Goal: Information Seeking & Learning: Learn about a topic

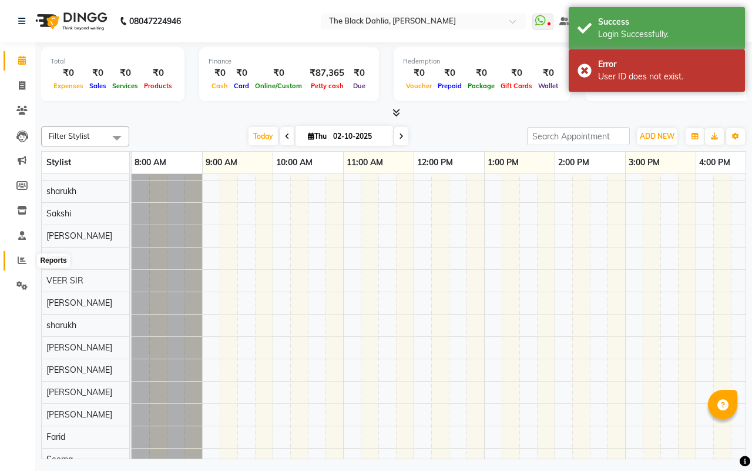
click at [16, 256] on span at bounding box center [22, 261] width 21 height 14
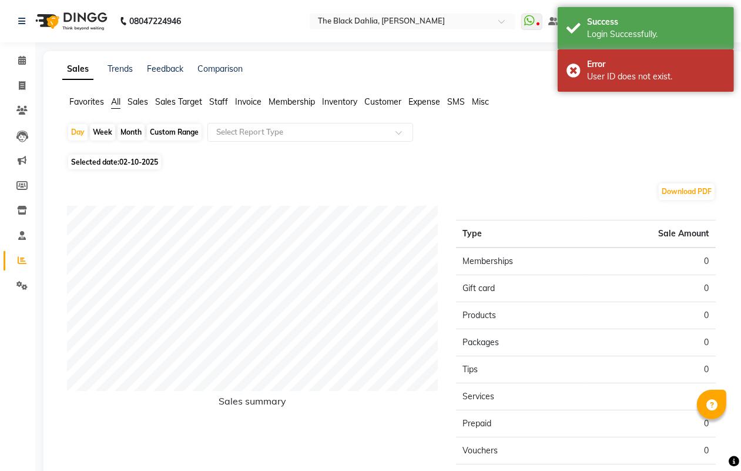
click at [180, 130] on div "Custom Range" at bounding box center [174, 132] width 55 height 16
select select "10"
select select "2025"
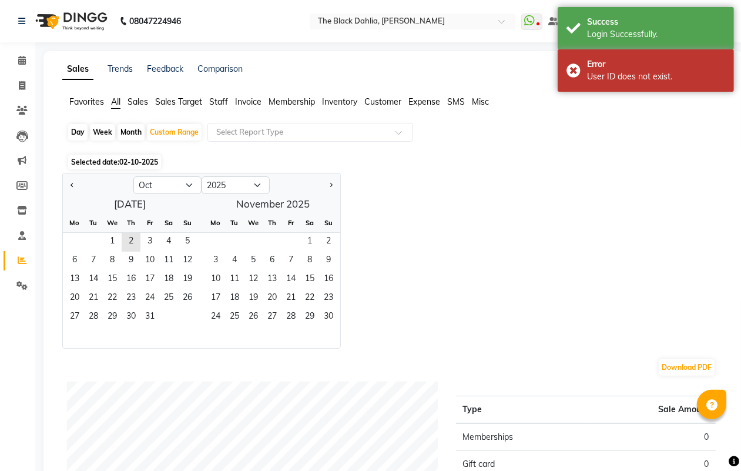
click at [130, 135] on div "Month" at bounding box center [130, 132] width 27 height 16
select select "10"
select select "2025"
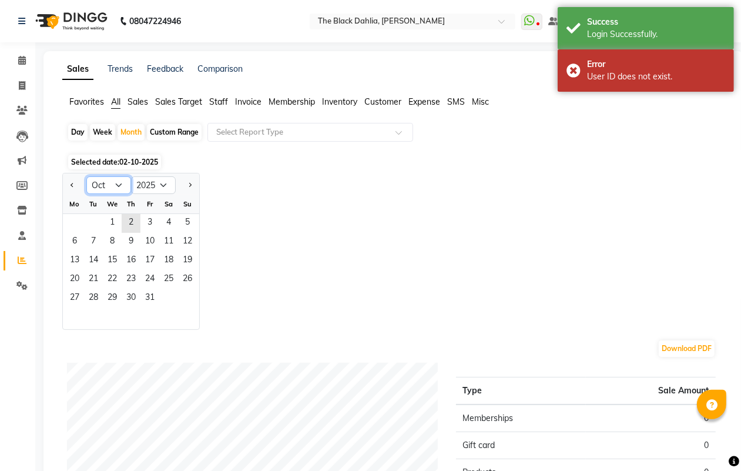
click at [112, 186] on select "Jan Feb Mar Apr May Jun [DATE] Aug Sep Oct Nov Dec" at bounding box center [108, 185] width 45 height 18
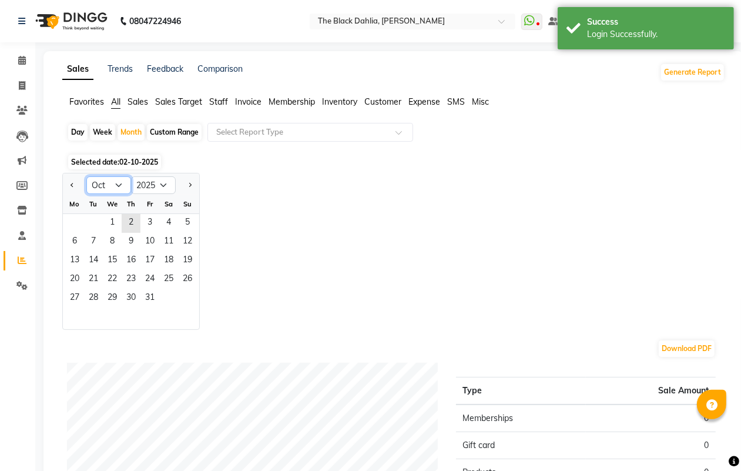
select select "9"
click at [86, 177] on select "Jan Feb Mar Apr May Jun [DATE] Aug Sep Oct Nov Dec" at bounding box center [108, 185] width 45 height 18
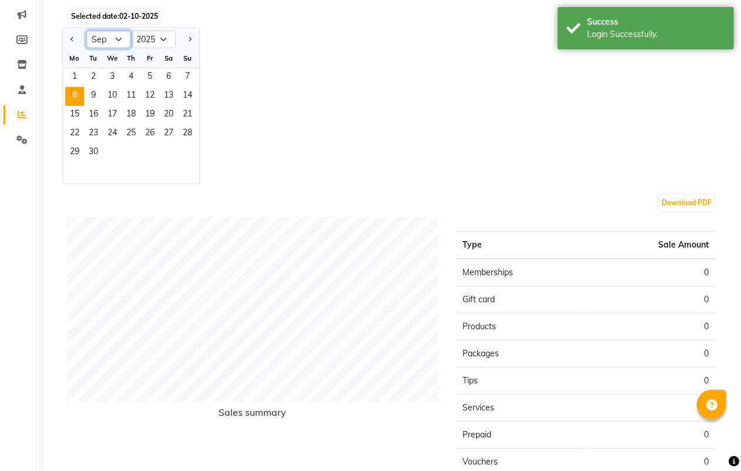
scroll to position [147, 0]
click at [73, 76] on span "1" at bounding box center [74, 76] width 19 height 19
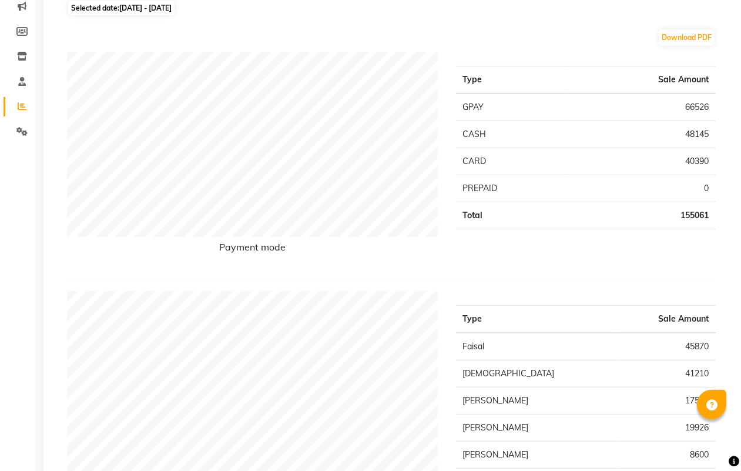
scroll to position [0, 0]
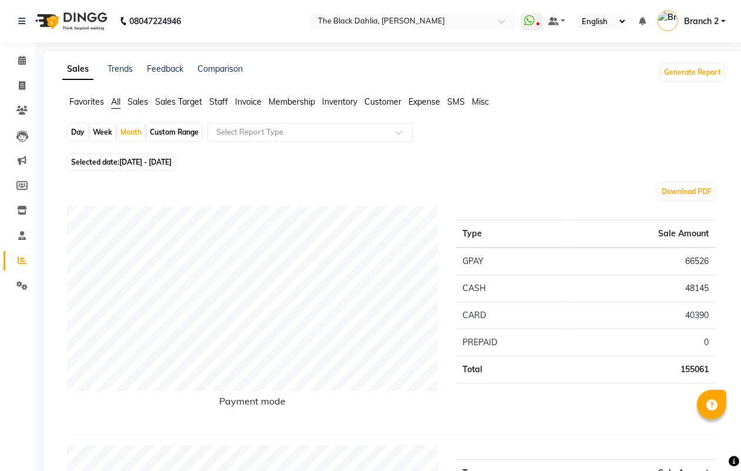
click at [218, 101] on span "Staff" at bounding box center [218, 101] width 19 height 11
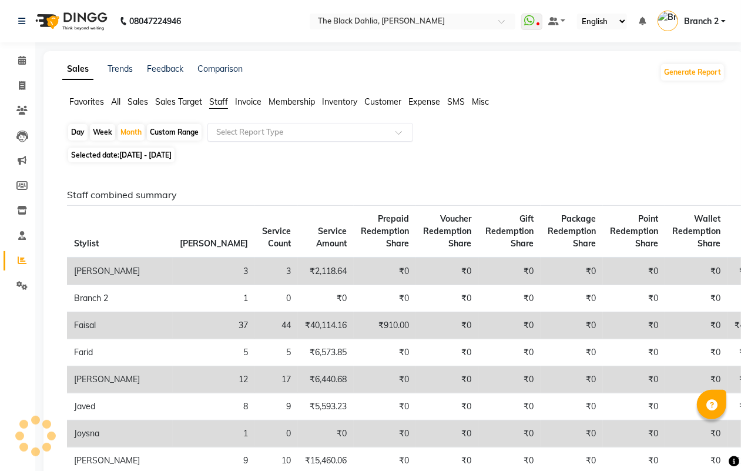
click at [247, 126] on input "text" at bounding box center [298, 132] width 169 height 12
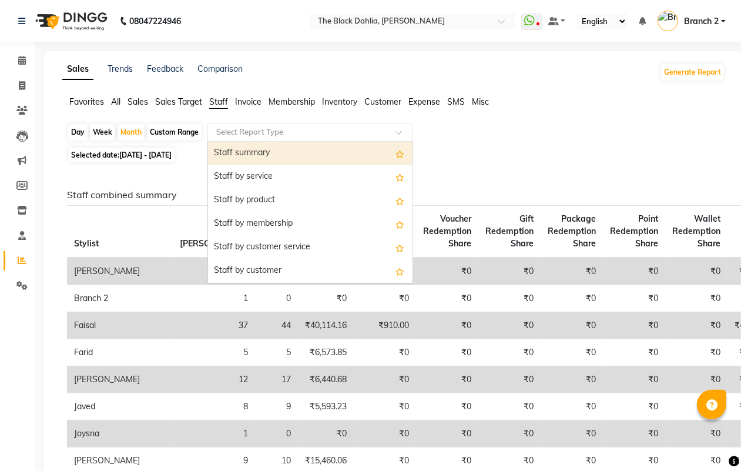
click at [269, 157] on div "Staff summary" at bounding box center [310, 153] width 204 height 23
select select "full_report"
select select "csv"
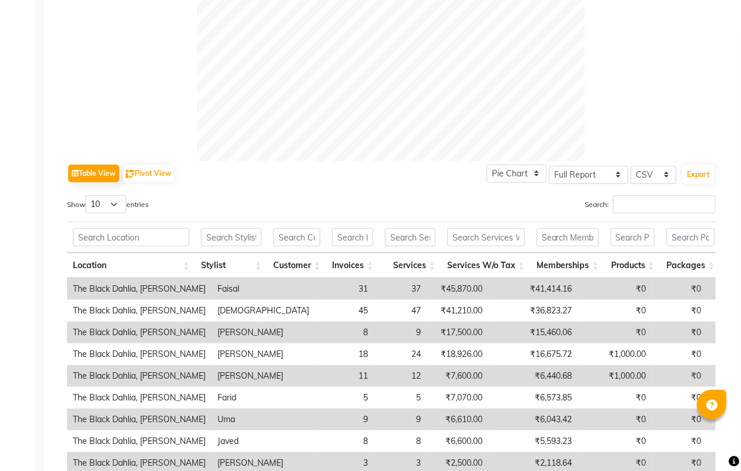
scroll to position [514, 0]
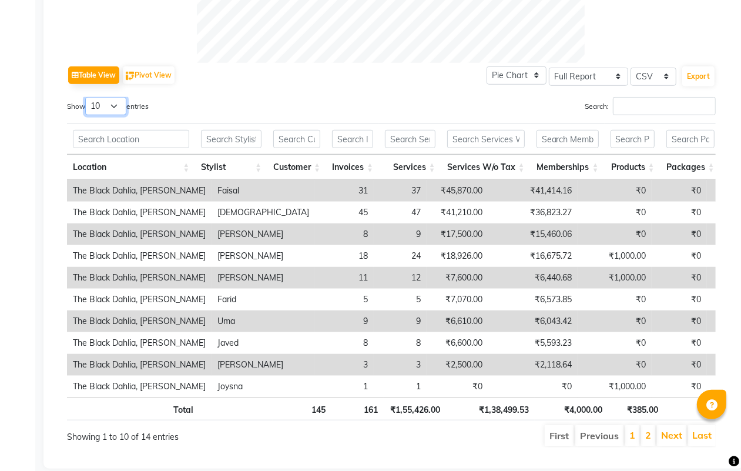
click at [95, 106] on select "10 25 50 100" at bounding box center [105, 106] width 41 height 18
select select "100"
click at [87, 97] on select "10 25 50 100" at bounding box center [105, 106] width 41 height 18
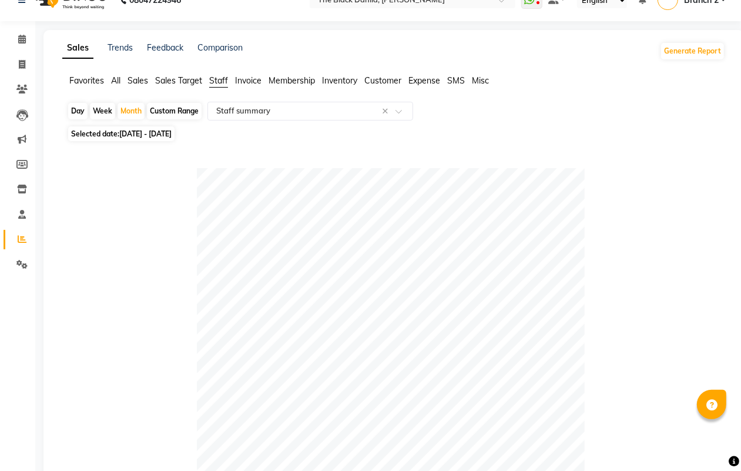
scroll to position [0, 0]
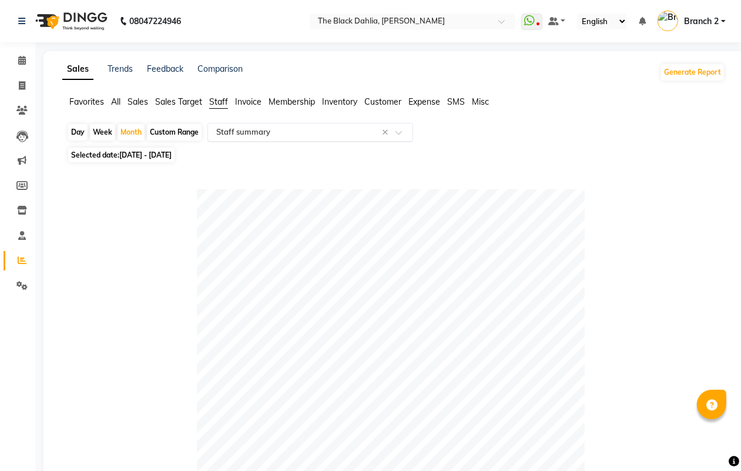
click at [303, 128] on input "text" at bounding box center [298, 132] width 169 height 12
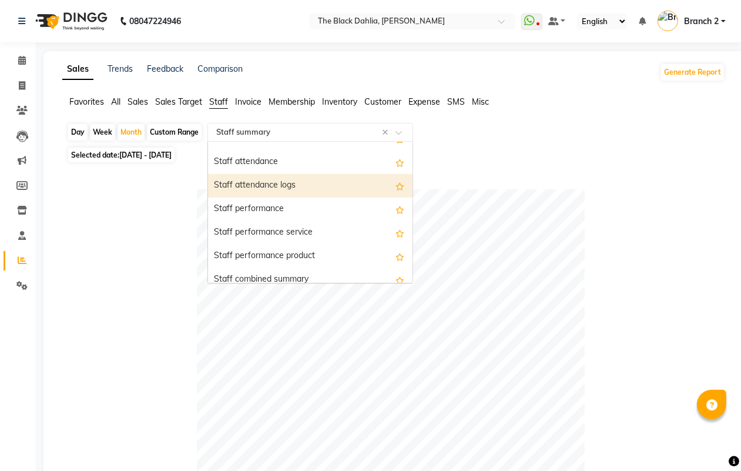
scroll to position [147, 0]
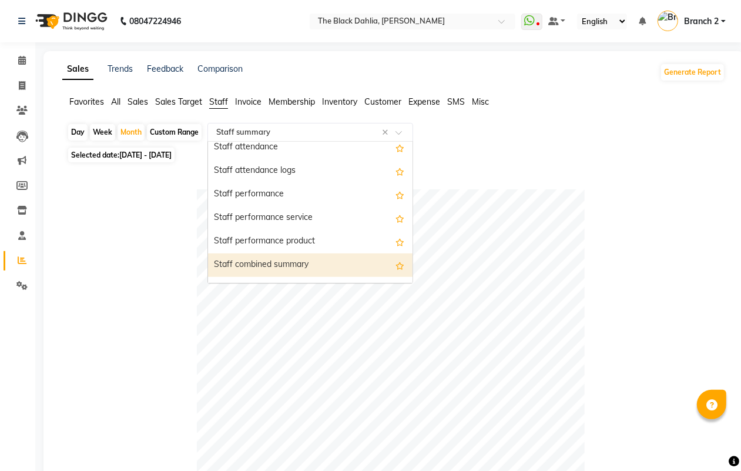
click at [320, 263] on div "Staff combined summary" at bounding box center [310, 264] width 204 height 23
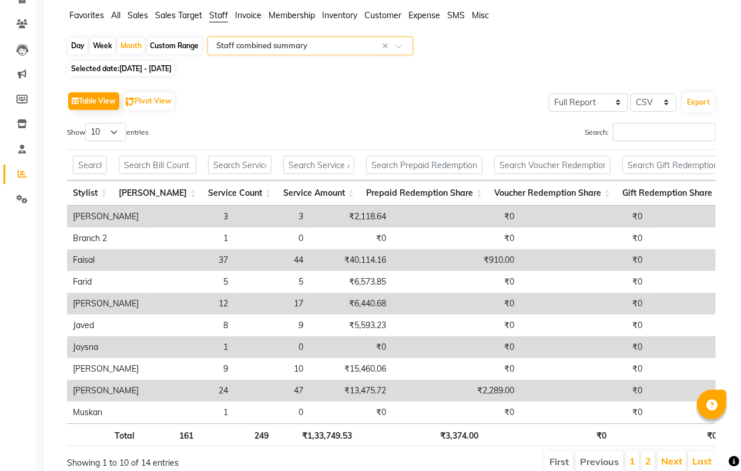
scroll to position [151, 0]
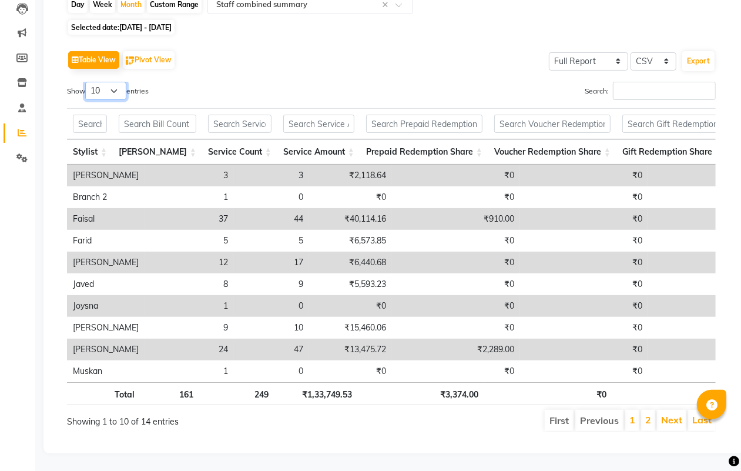
click at [106, 82] on select "10 25 50 100" at bounding box center [105, 91] width 41 height 18
select select "100"
click at [87, 82] on select "10 25 50 100" at bounding box center [105, 91] width 41 height 18
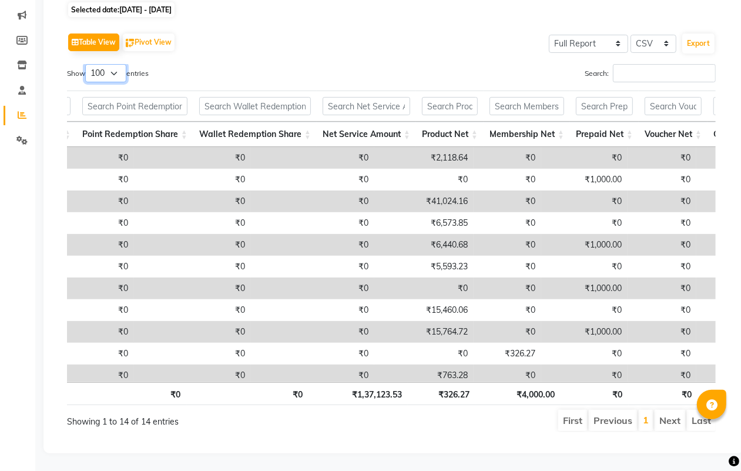
scroll to position [0, 890]
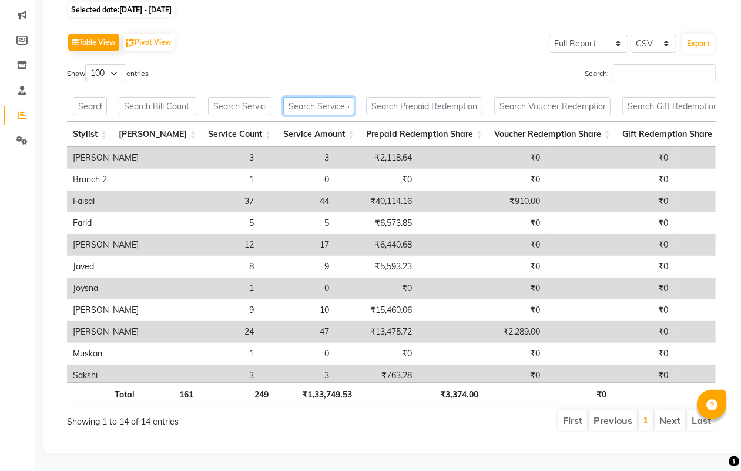
click at [321, 97] on input "text" at bounding box center [318, 106] width 71 height 18
click at [388, 97] on input "text" at bounding box center [424, 106] width 116 height 18
click at [553, 103] on input "text" at bounding box center [552, 106] width 116 height 18
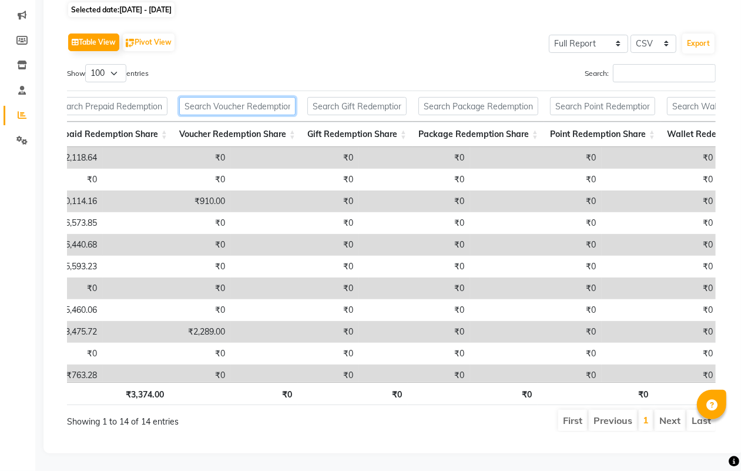
scroll to position [0, 326]
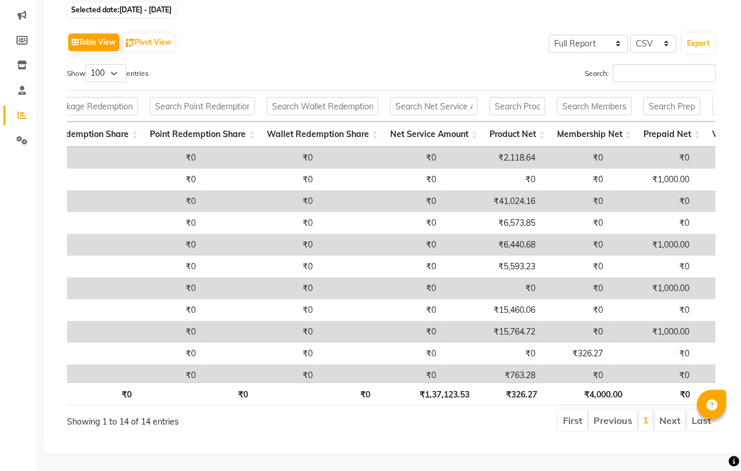
click at [609, 370] on td "₹0" at bounding box center [652, 375] width 86 height 22
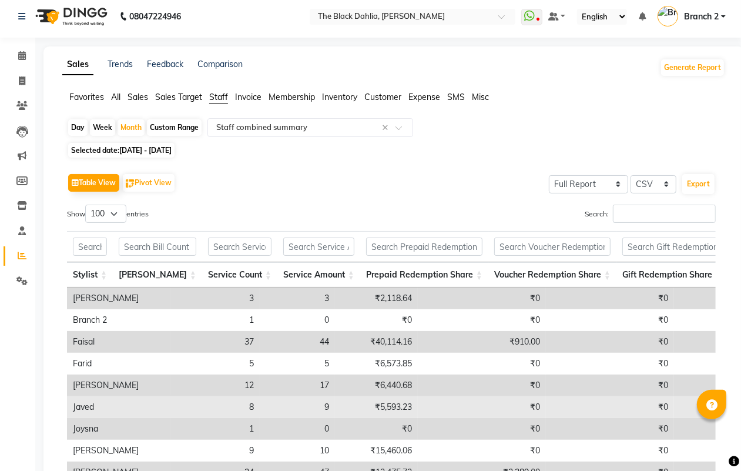
scroll to position [0, 0]
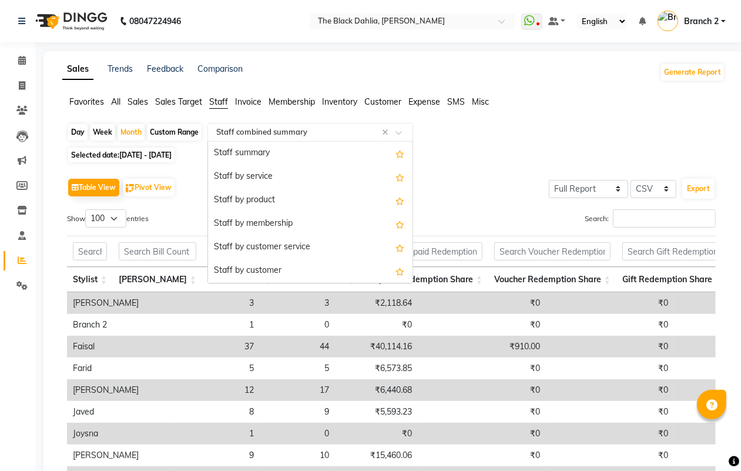
click at [288, 130] on input "text" at bounding box center [298, 132] width 169 height 12
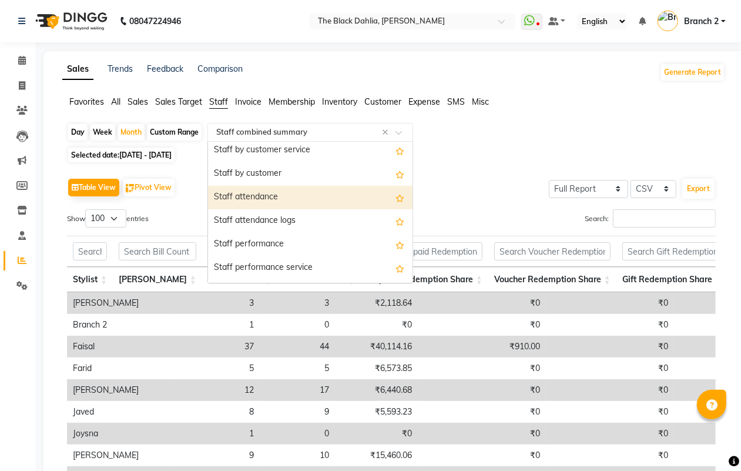
scroll to position [8, 0]
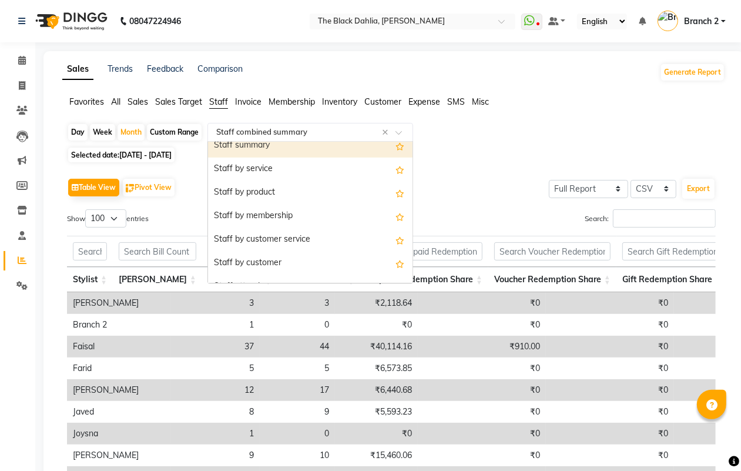
click at [294, 145] on div "Staff summary" at bounding box center [310, 145] width 204 height 23
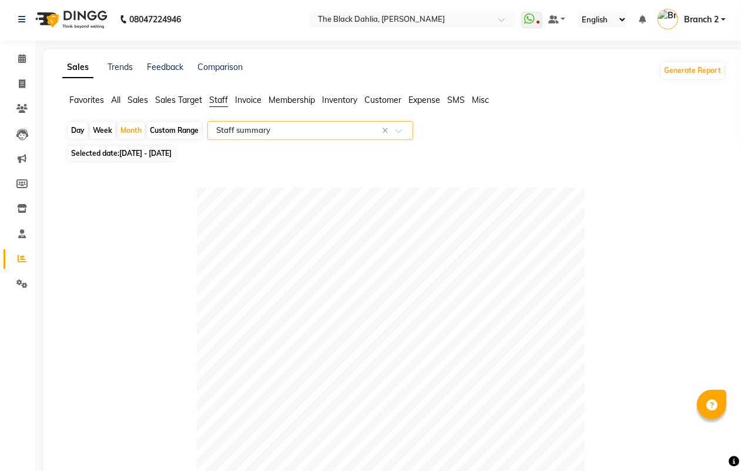
scroll to position [0, 0]
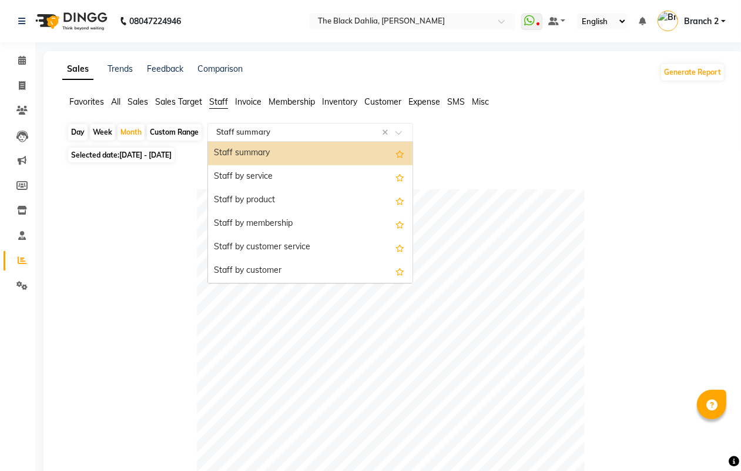
click at [318, 137] on input "text" at bounding box center [298, 132] width 169 height 12
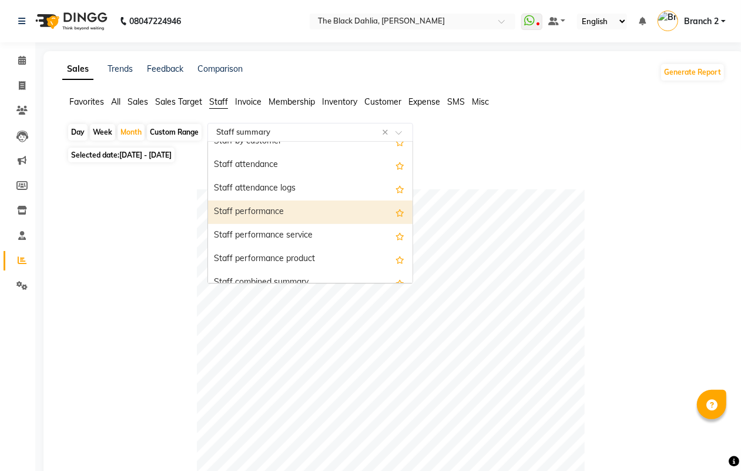
scroll to position [154, 0]
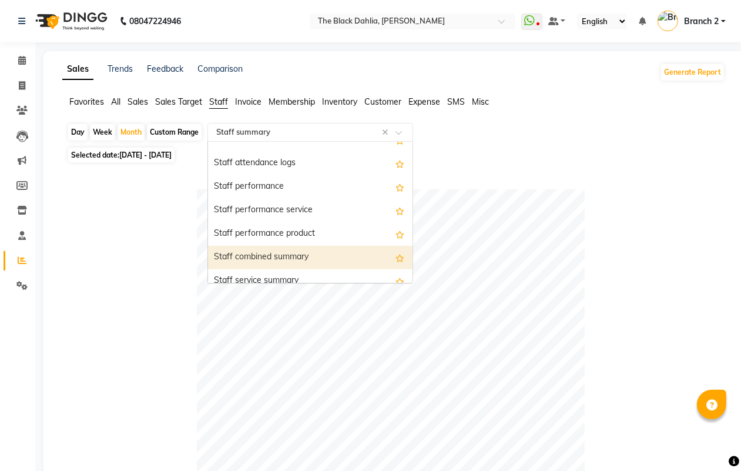
click at [325, 258] on div "Staff combined summary" at bounding box center [310, 257] width 204 height 23
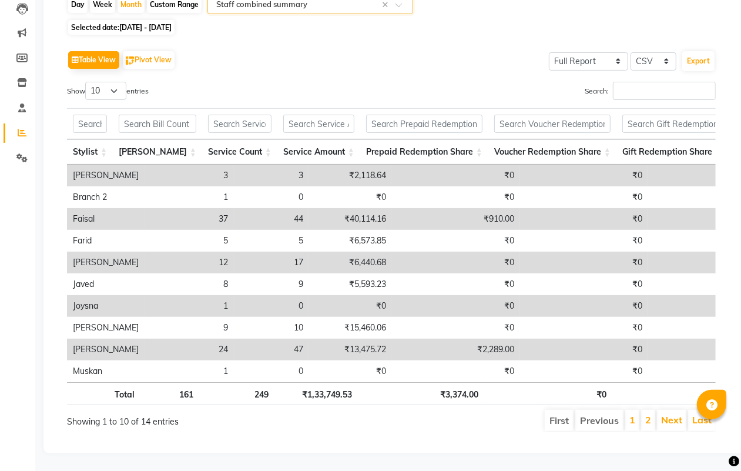
scroll to position [151, 0]
click at [116, 82] on select "10 25 50 100" at bounding box center [105, 91] width 41 height 18
select select "100"
click at [87, 82] on select "10 25 50 100" at bounding box center [105, 91] width 41 height 18
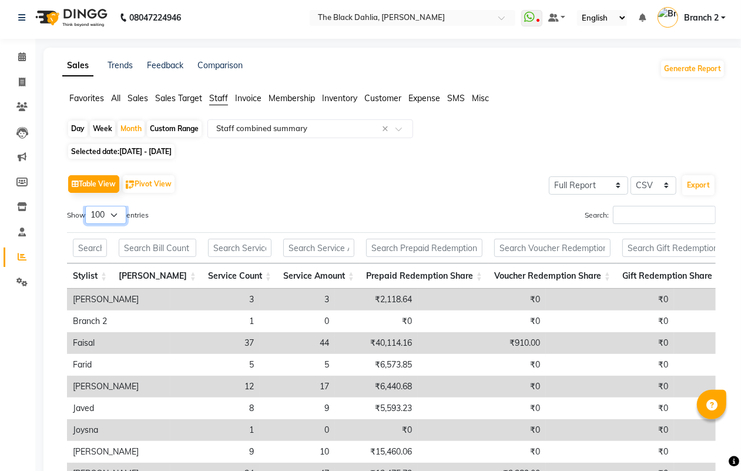
scroll to position [0, 0]
